Goal: Task Accomplishment & Management: Manage account settings

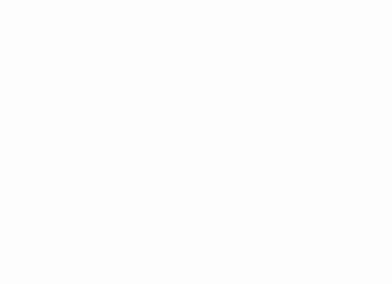
click at [316, 17] on div at bounding box center [196, 142] width 392 height 284
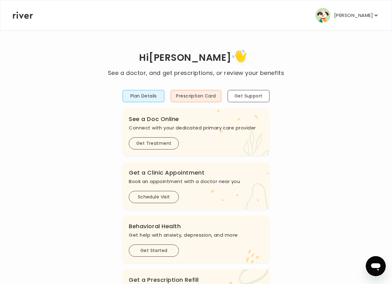
click at [348, 16] on p "[PERSON_NAME]" at bounding box center [354, 15] width 39 height 9
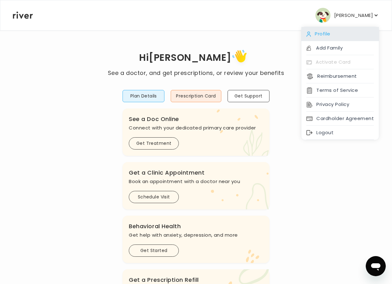
click at [324, 33] on div "Profile" at bounding box center [341, 34] width 78 height 14
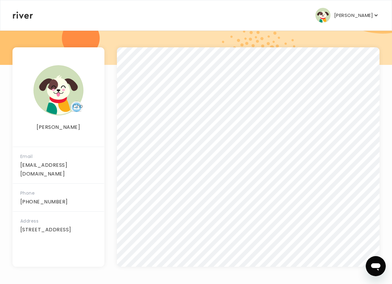
scroll to position [75, 0]
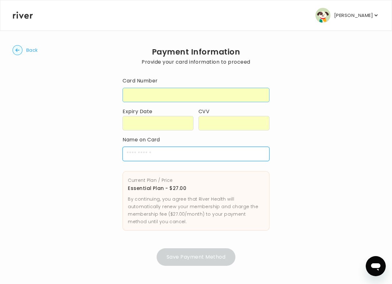
type input "**********"
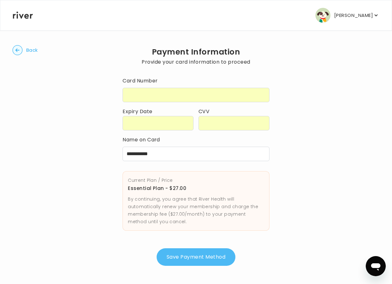
click at [194, 258] on button "Save Payment Method" at bounding box center [196, 257] width 79 height 18
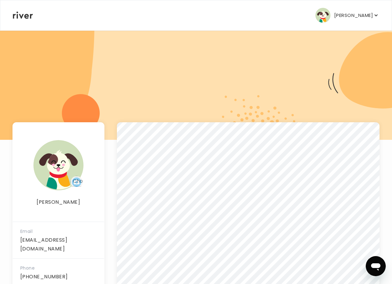
click at [166, 97] on div at bounding box center [196, 85] width 392 height 110
click at [24, 19] on div "[PERSON_NAME] Profile Add Family Activate Card Reimbursement Terms of Service P…" at bounding box center [196, 15] width 367 height 30
click at [364, 15] on p "[PERSON_NAME]" at bounding box center [354, 15] width 39 height 9
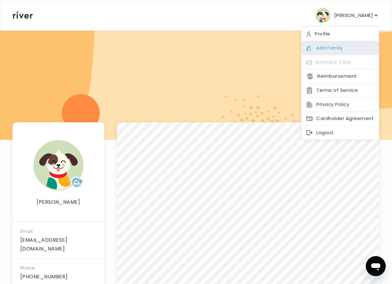
click at [329, 47] on div "Add Family" at bounding box center [341, 48] width 78 height 14
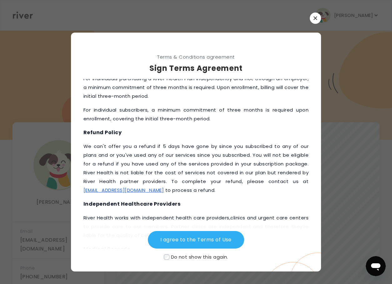
scroll to position [841, 0]
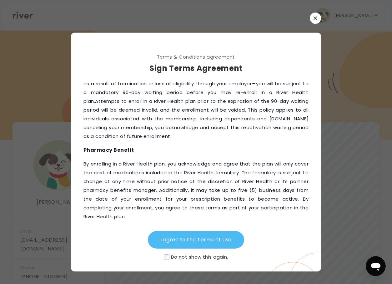
click at [204, 238] on button "I agree to the Terms of Use" at bounding box center [196, 240] width 96 height 18
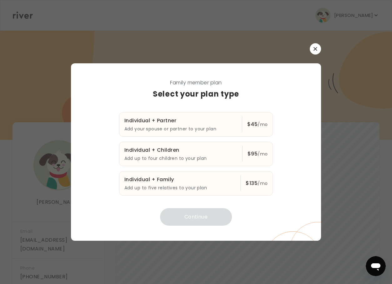
click at [318, 45] on button "button" at bounding box center [315, 48] width 11 height 11
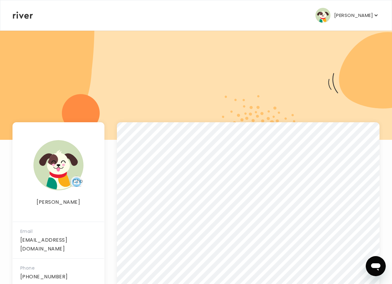
click at [274, 26] on div "[PERSON_NAME] Profile Add Family Activate Card Reimbursement Terms of Service P…" at bounding box center [196, 15] width 367 height 30
click at [253, 17] on div "[PERSON_NAME] Profile Add Family Activate Card Reimbursement Terms of Service P…" at bounding box center [196, 15] width 367 height 30
